Goal: Task Accomplishment & Management: Use online tool/utility

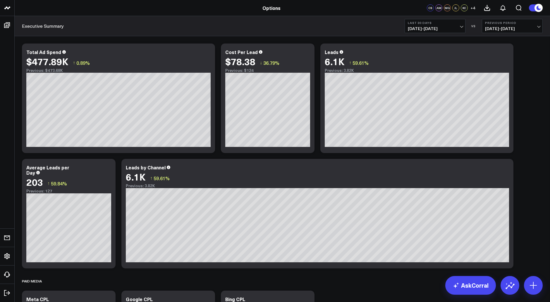
click at [426, 24] on b "Last 30 Days" at bounding box center [435, 23] width 54 height 4
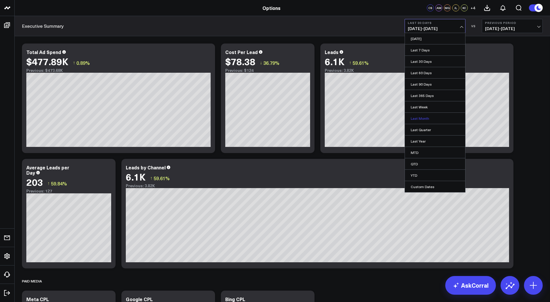
click at [432, 119] on link "Last Month" at bounding box center [435, 118] width 60 height 11
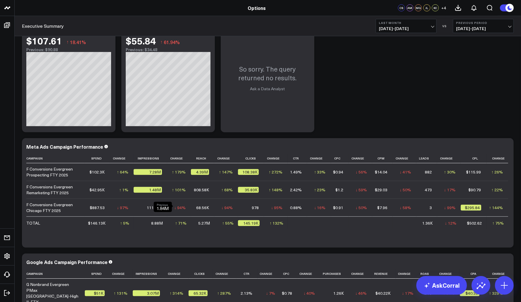
scroll to position [292, 0]
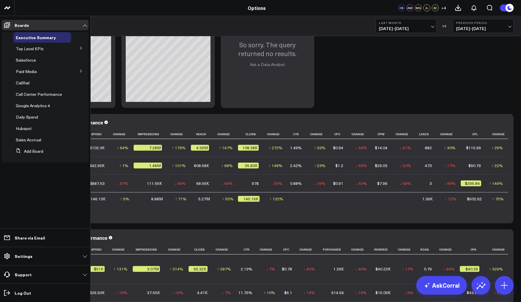
click at [82, 48] on icon at bounding box center [81, 48] width 4 height 4
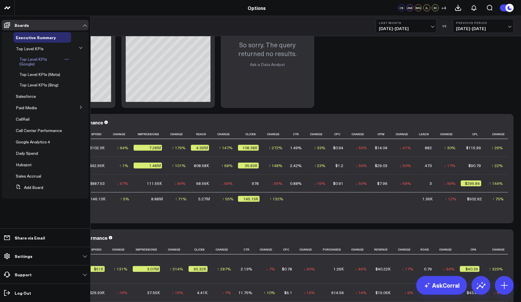
click at [34, 62] on span "Top Level KPIs (Google)" at bounding box center [33, 61] width 28 height 10
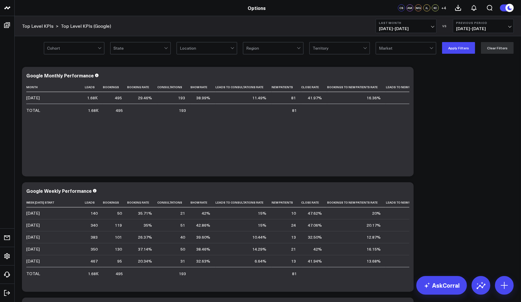
click at [416, 25] on button "Last Month [DATE] - [DATE]" at bounding box center [406, 26] width 61 height 14
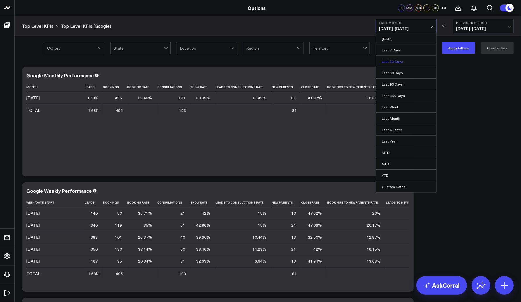
click at [406, 63] on link "Last 30 Days" at bounding box center [406, 61] width 60 height 11
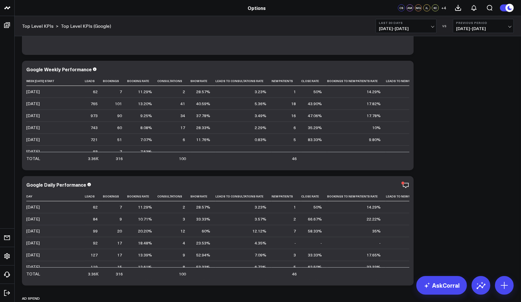
scroll to position [195, 0]
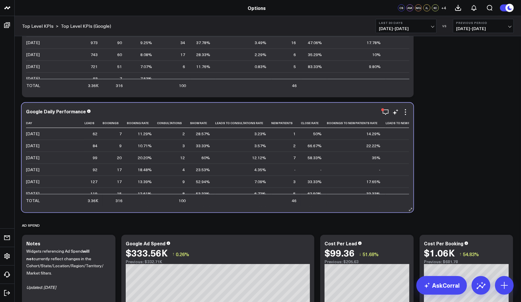
click at [193, 207] on div "Google Daily Performance Day Leads Bookings Booking Rate Consultations Show Rat…" at bounding box center [218, 158] width 392 height 110
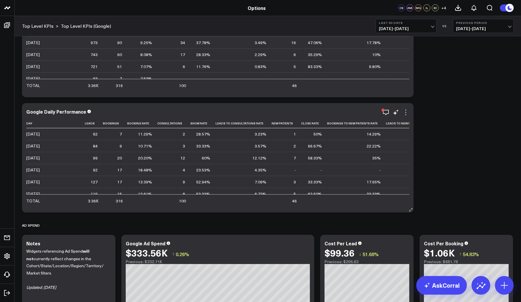
click at [407, 115] on icon at bounding box center [405, 112] width 7 height 7
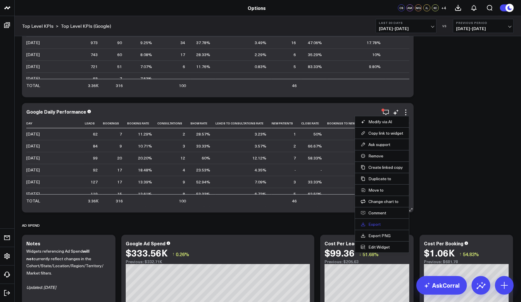
click at [377, 225] on link "Export" at bounding box center [382, 224] width 42 height 5
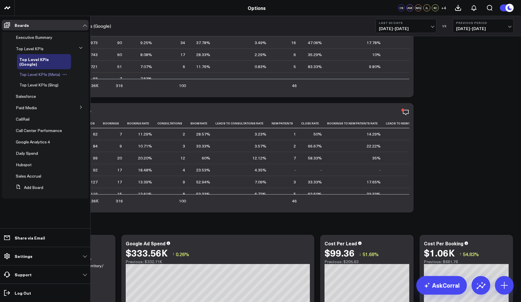
click at [49, 77] on span "Top Level KPIs (Meta)" at bounding box center [39, 75] width 41 height 6
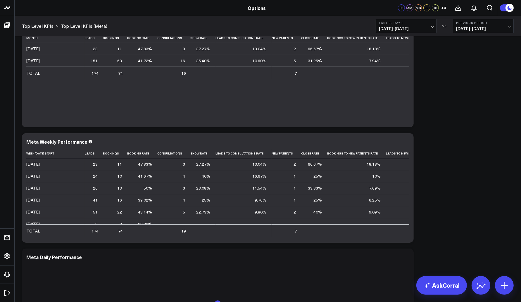
scroll to position [195, 0]
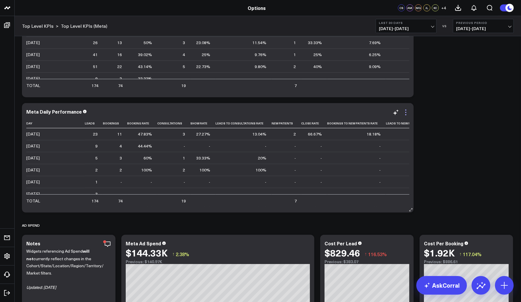
click at [404, 113] on icon at bounding box center [405, 112] width 7 height 7
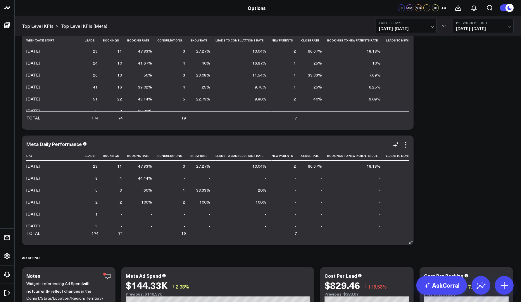
scroll to position [0, 0]
click at [408, 145] on icon at bounding box center [405, 145] width 7 height 7
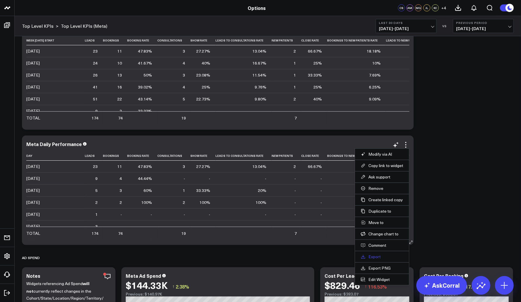
click at [382, 257] on link "Export" at bounding box center [382, 256] width 42 height 5
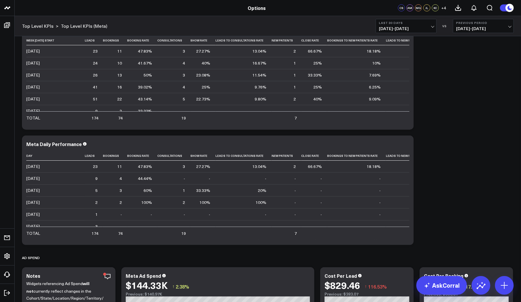
drag, startPoint x: 469, startPoint y: 94, endPoint x: 459, endPoint y: 65, distance: 30.5
